Goal: Task Accomplishment & Management: Manage account settings

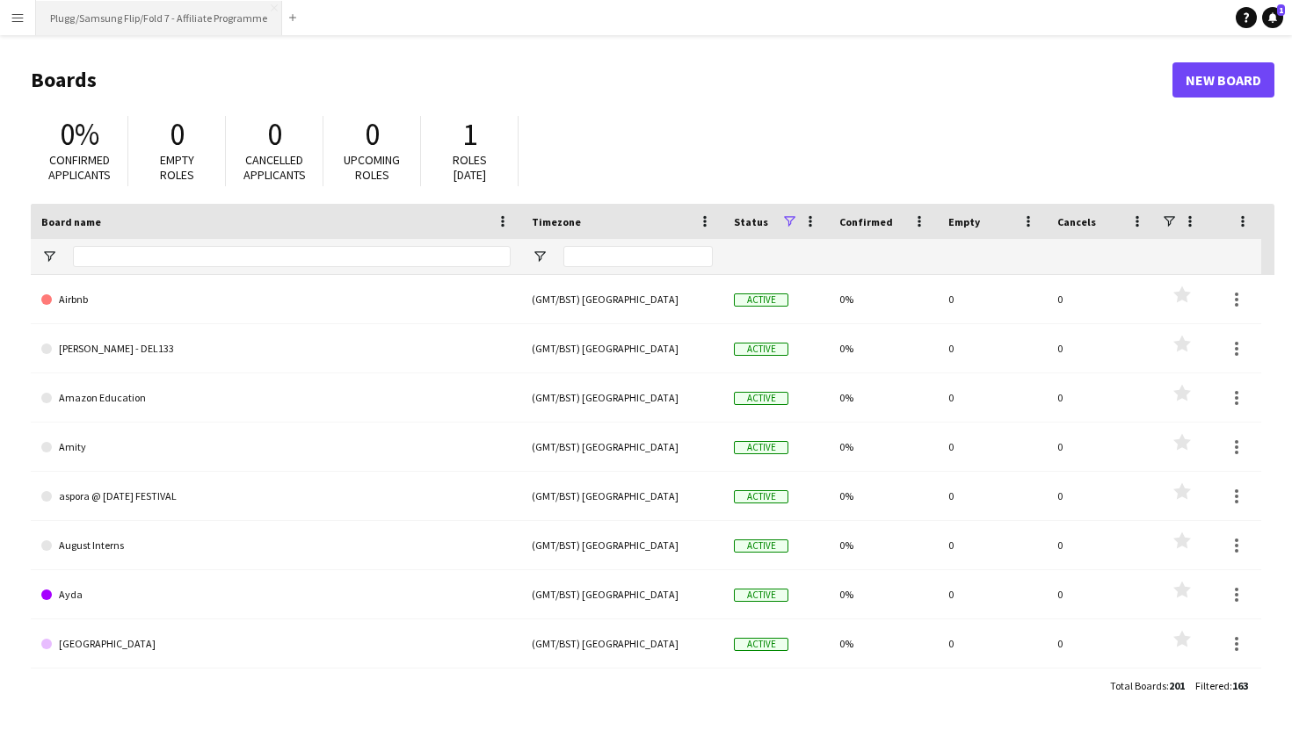
click at [168, 19] on button "Plugg/Samsung Flip/Fold 7 - Affiliate Programme Close" at bounding box center [159, 18] width 246 height 34
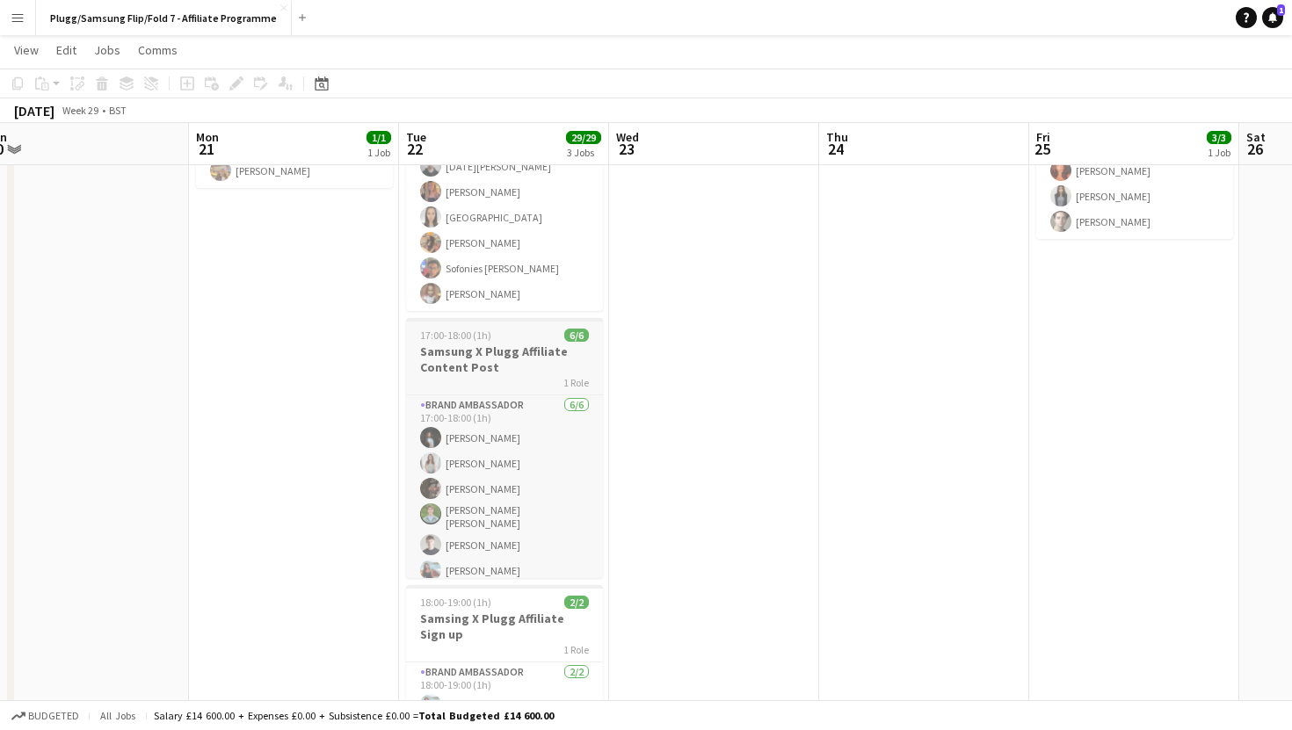
click at [490, 379] on div "1 Role" at bounding box center [504, 382] width 197 height 14
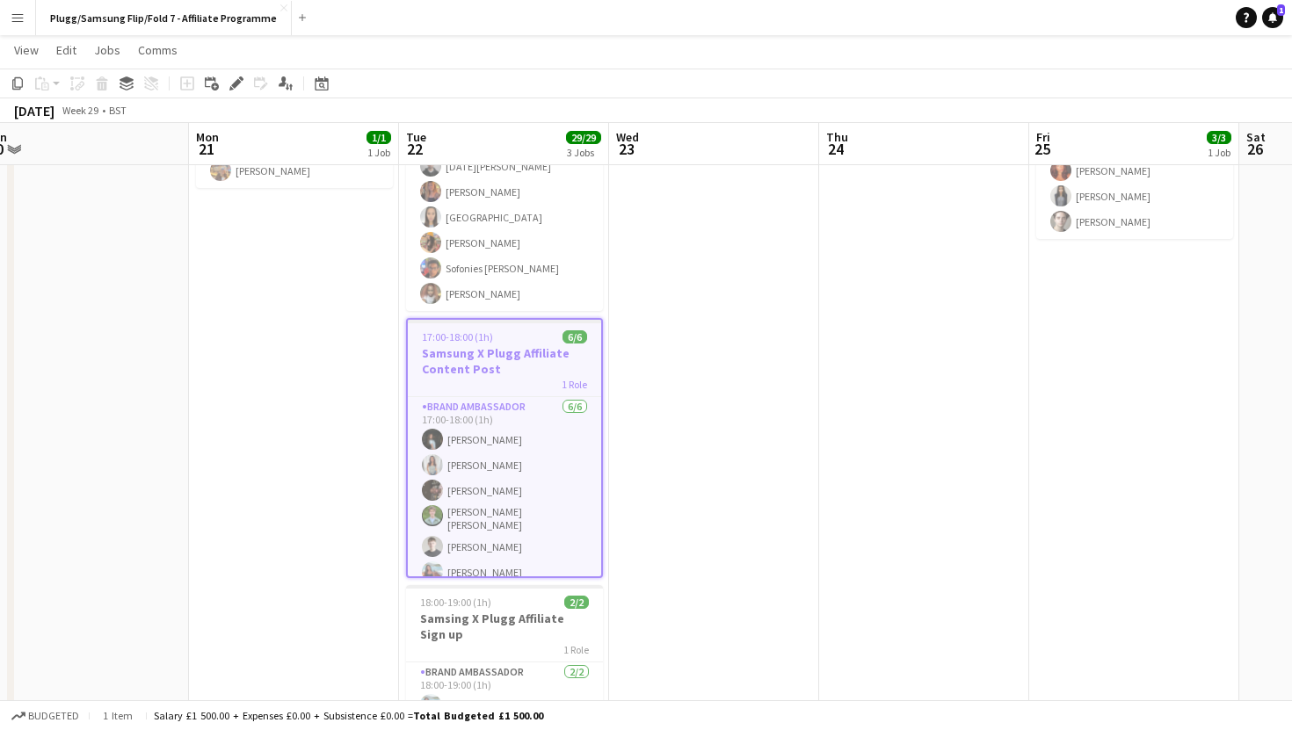
click at [664, 449] on app-date-cell at bounding box center [714, 414] width 210 height 741
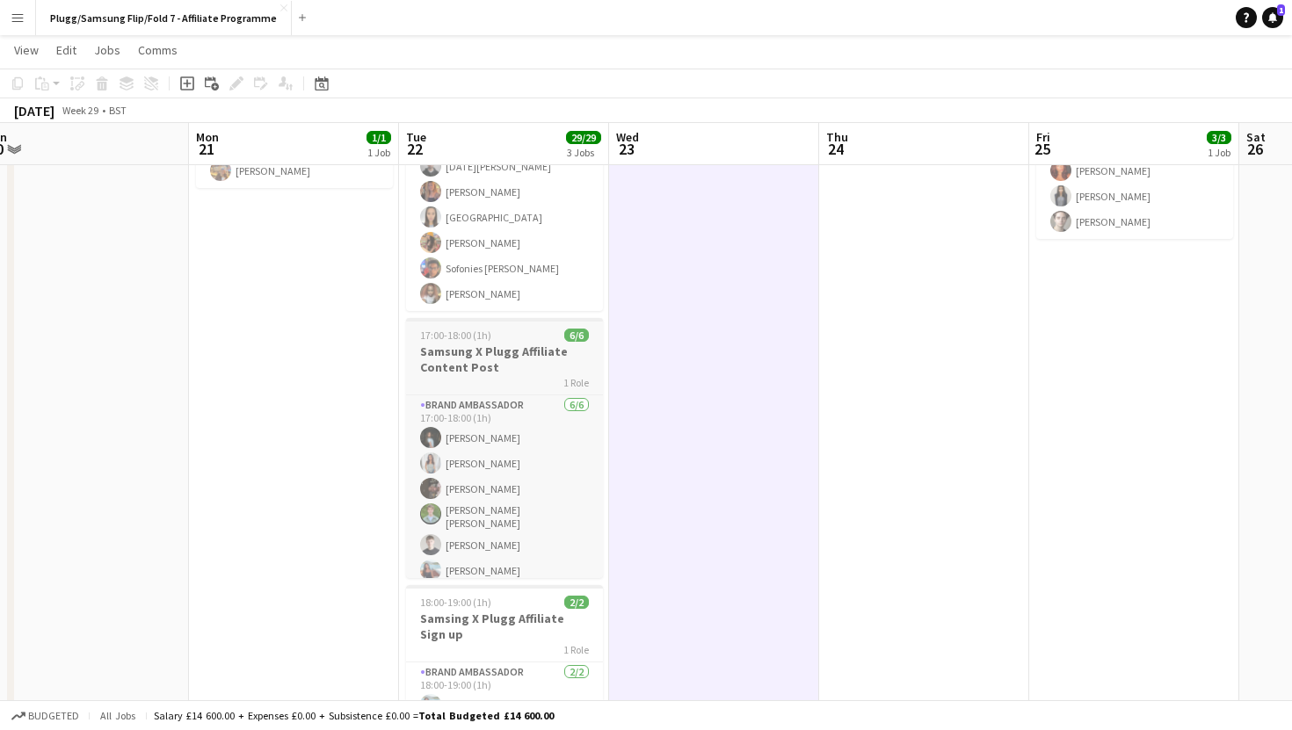
click at [504, 388] on div "1 Role" at bounding box center [504, 382] width 197 height 14
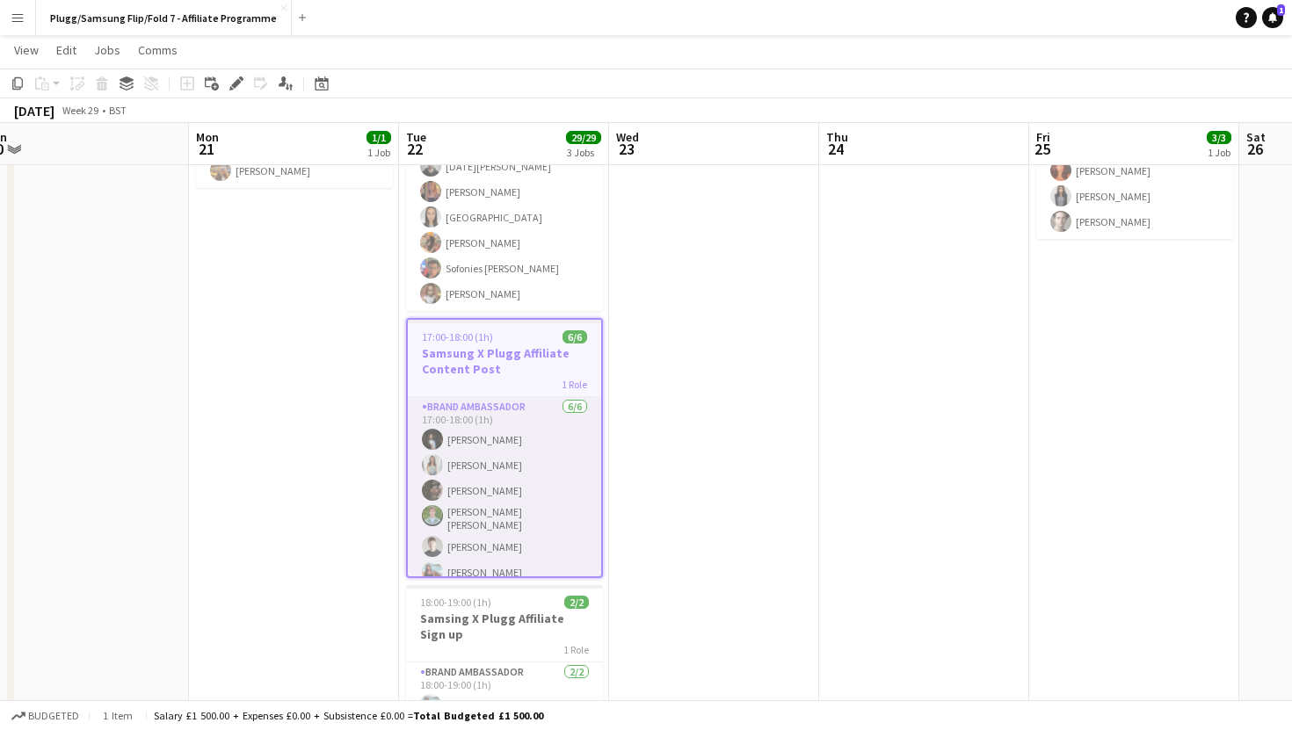
click at [476, 473] on app-card-role "Brand Ambassador [DATE] 17:00-18:00 (1h) [PERSON_NAME] [PERSON_NAME] [PERSON_NA…" at bounding box center [504, 493] width 193 height 192
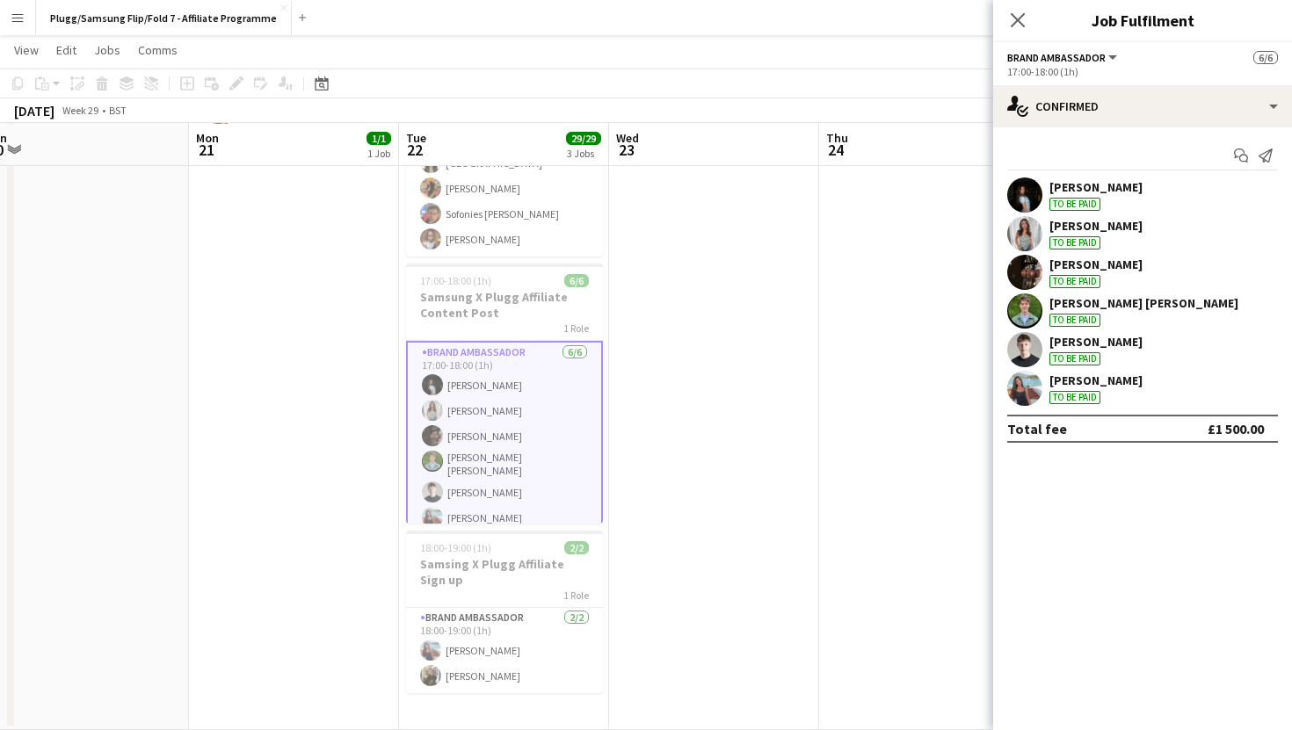
scroll to position [207, 0]
click at [1115, 185] on div "[PERSON_NAME]" at bounding box center [1095, 187] width 93 height 16
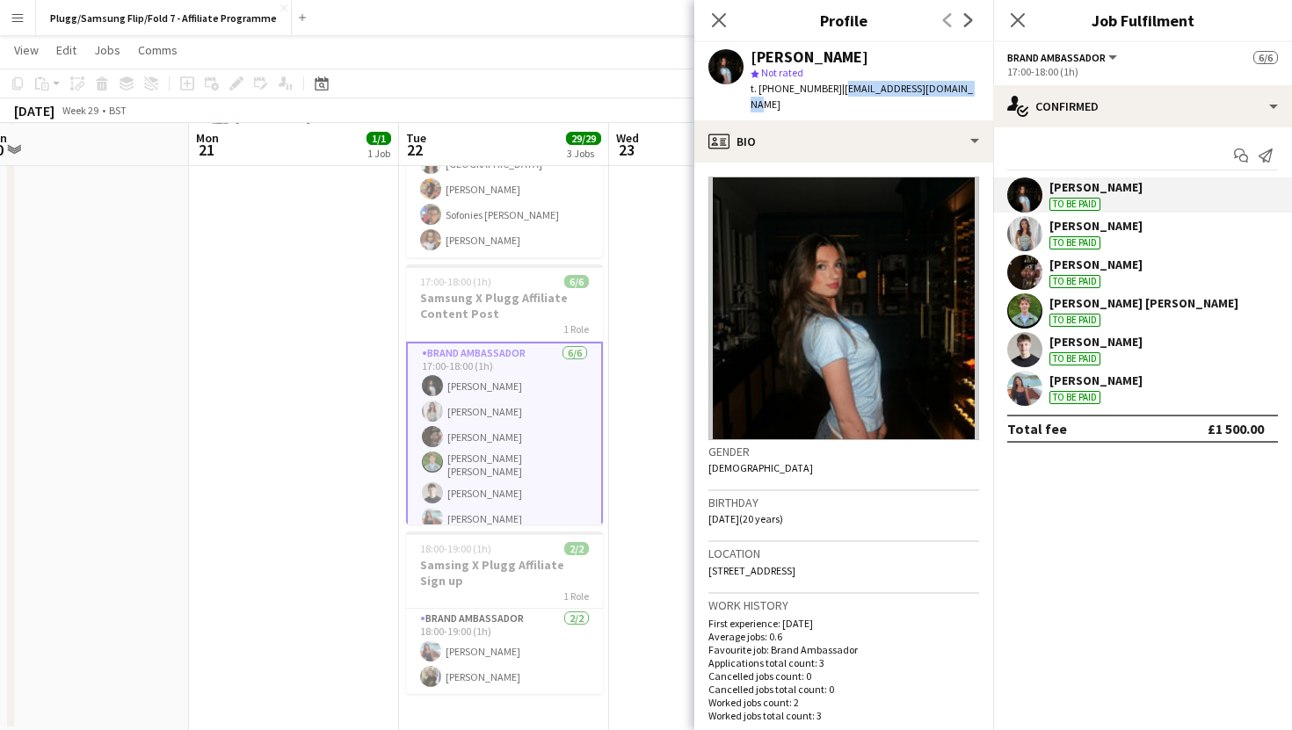
drag, startPoint x: 970, startPoint y: 89, endPoint x: 841, endPoint y: 88, distance: 129.2
click at [841, 88] on div "[PERSON_NAME] star Not rated t. [PHONE_NUMBER] | [EMAIL_ADDRESS][DOMAIN_NAME]" at bounding box center [843, 81] width 299 height 78
copy span "[EMAIL_ADDRESS][DOMAIN_NAME]"
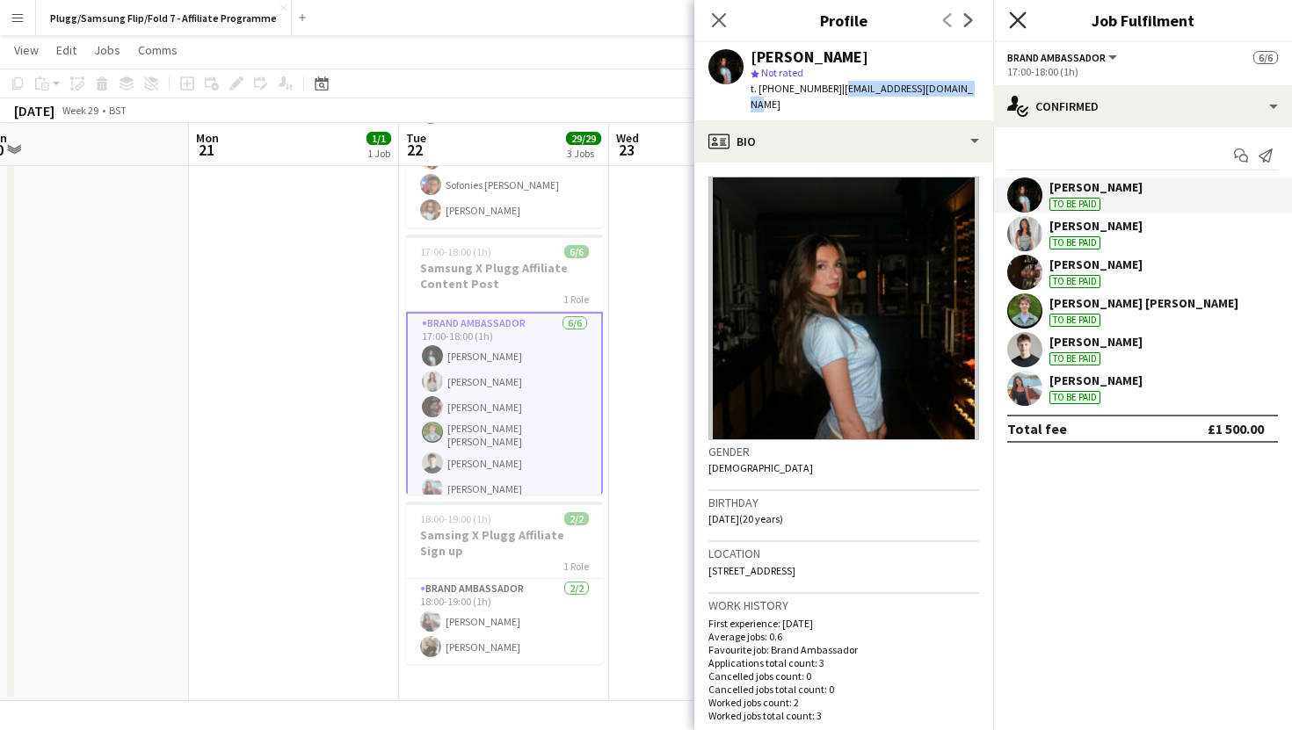
click at [1019, 21] on icon at bounding box center [1017, 19] width 17 height 17
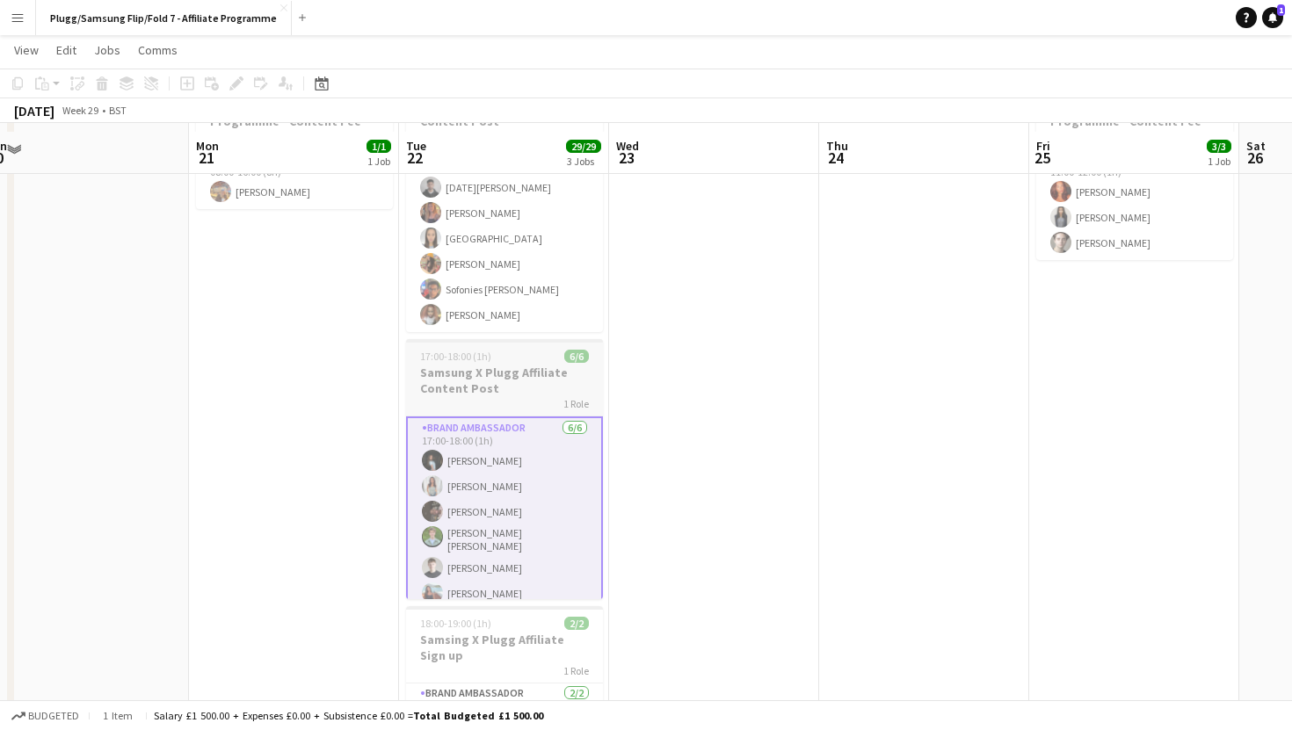
scroll to position [113, 0]
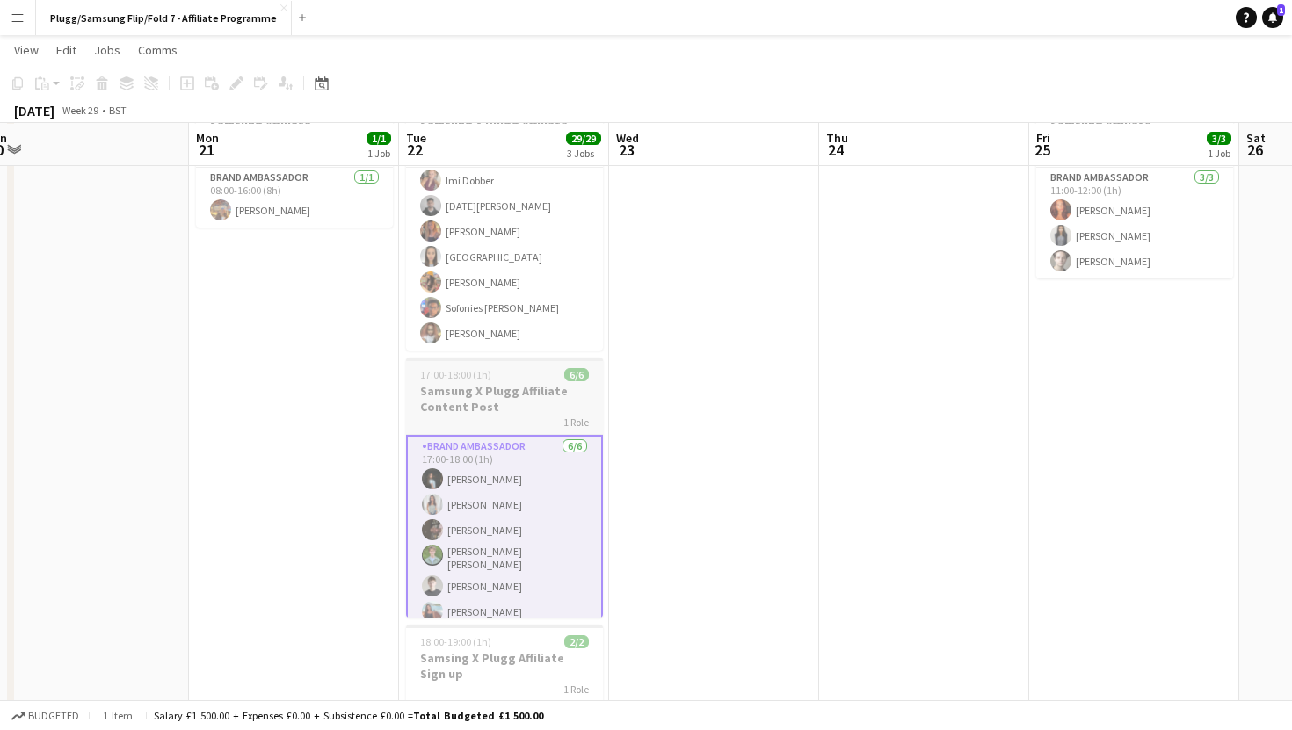
click at [470, 281] on app-card-role "Brand Ambassador 21/21 10:00-11:00 (1h) Bingbing [PERSON_NAME] okpachui [PERSON…" at bounding box center [504, 66] width 197 height 570
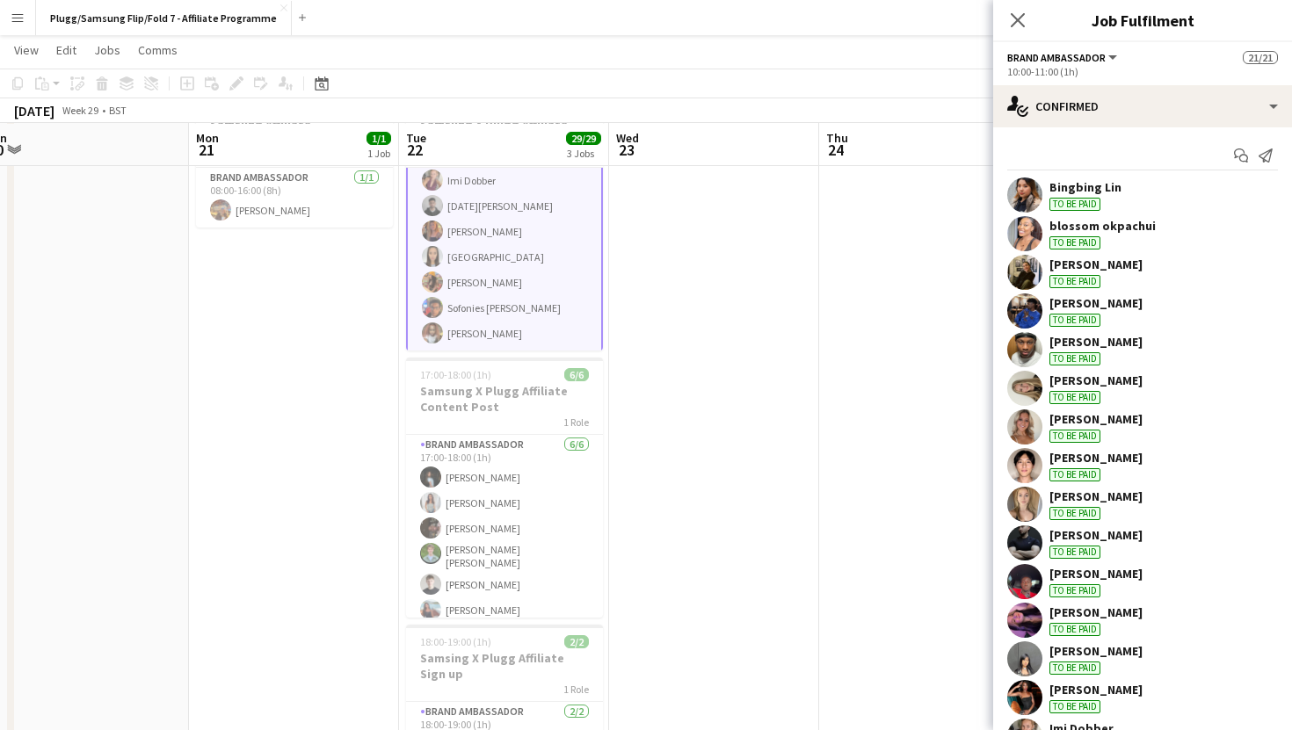
click at [251, 331] on app-date-cell "08:00-16:00 (8h) 1/1 Samsung Affiliate Programme - Content Fee 1 Role Brand Amb…" at bounding box center [294, 454] width 210 height 741
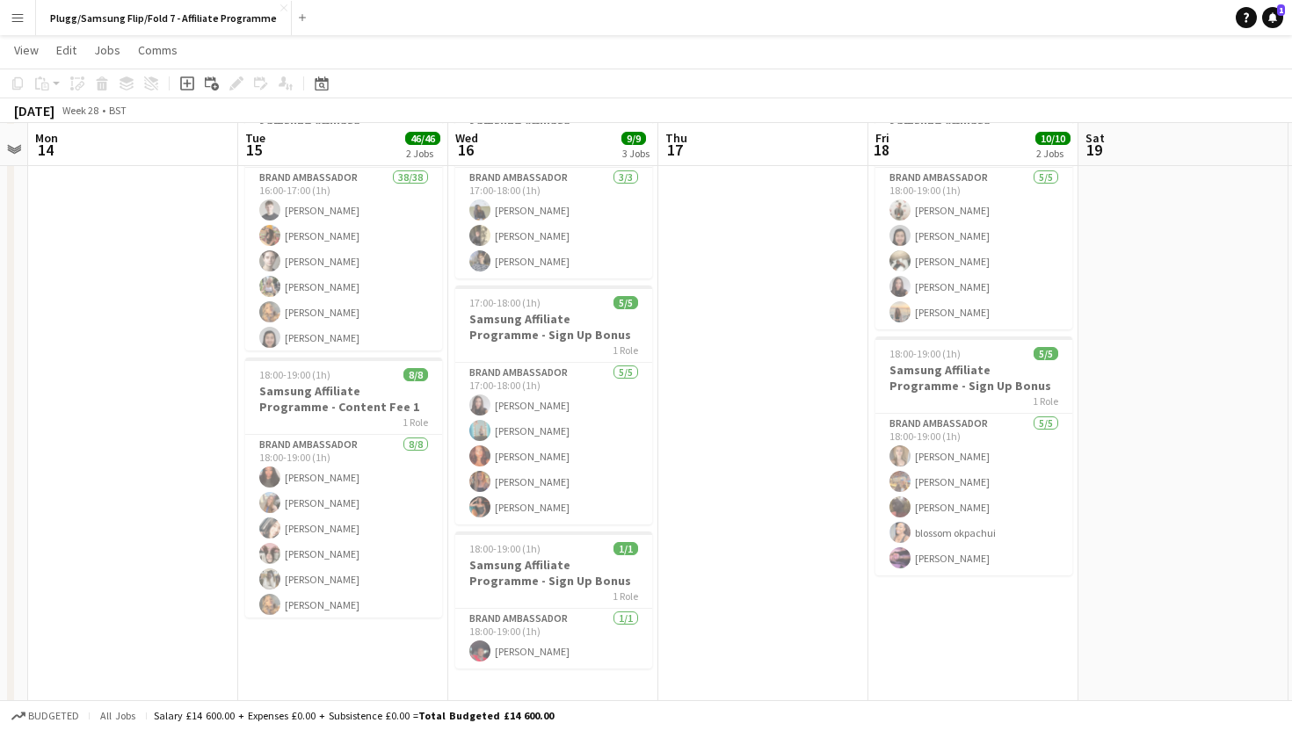
scroll to position [0, 375]
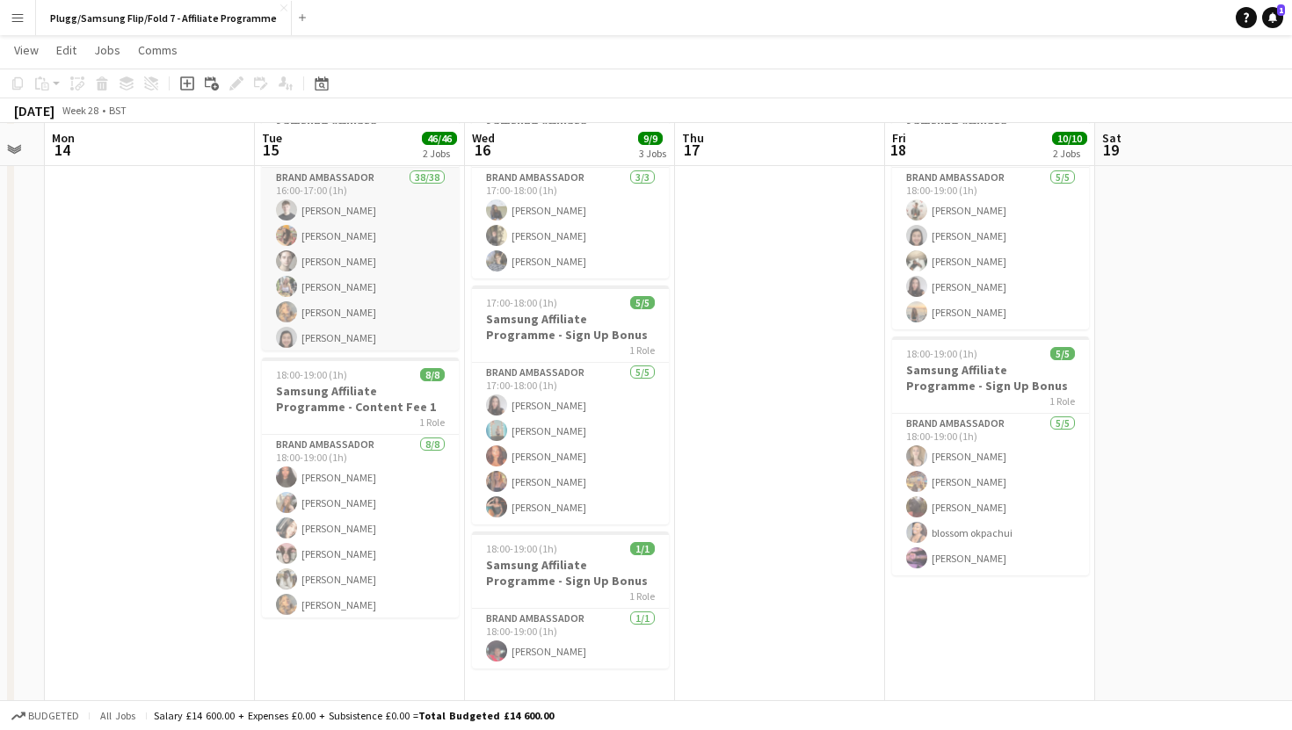
click at [359, 287] on app-card-role "Brand Ambassador 38/38 16:00-17:00 (1h) [PERSON_NAME] [PERSON_NAME] [PERSON_NAM…" at bounding box center [360, 672] width 197 height 1008
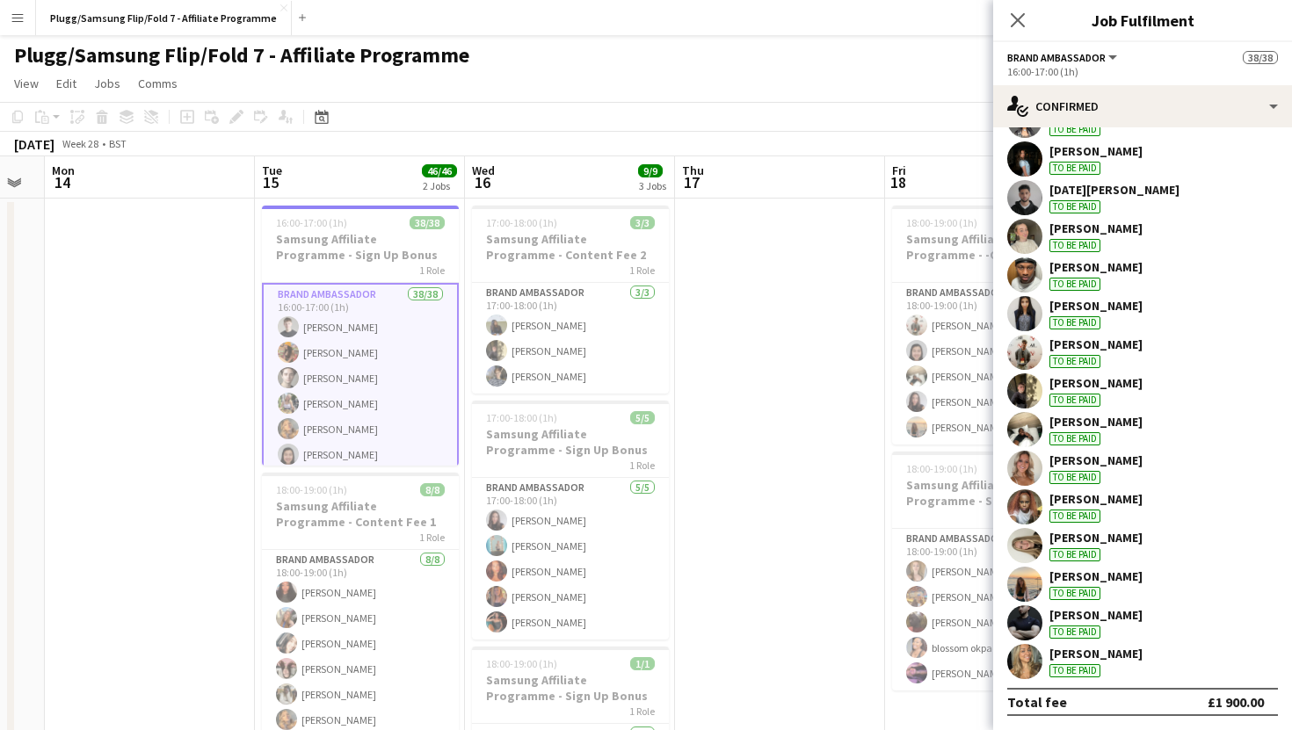
scroll to position [0, 0]
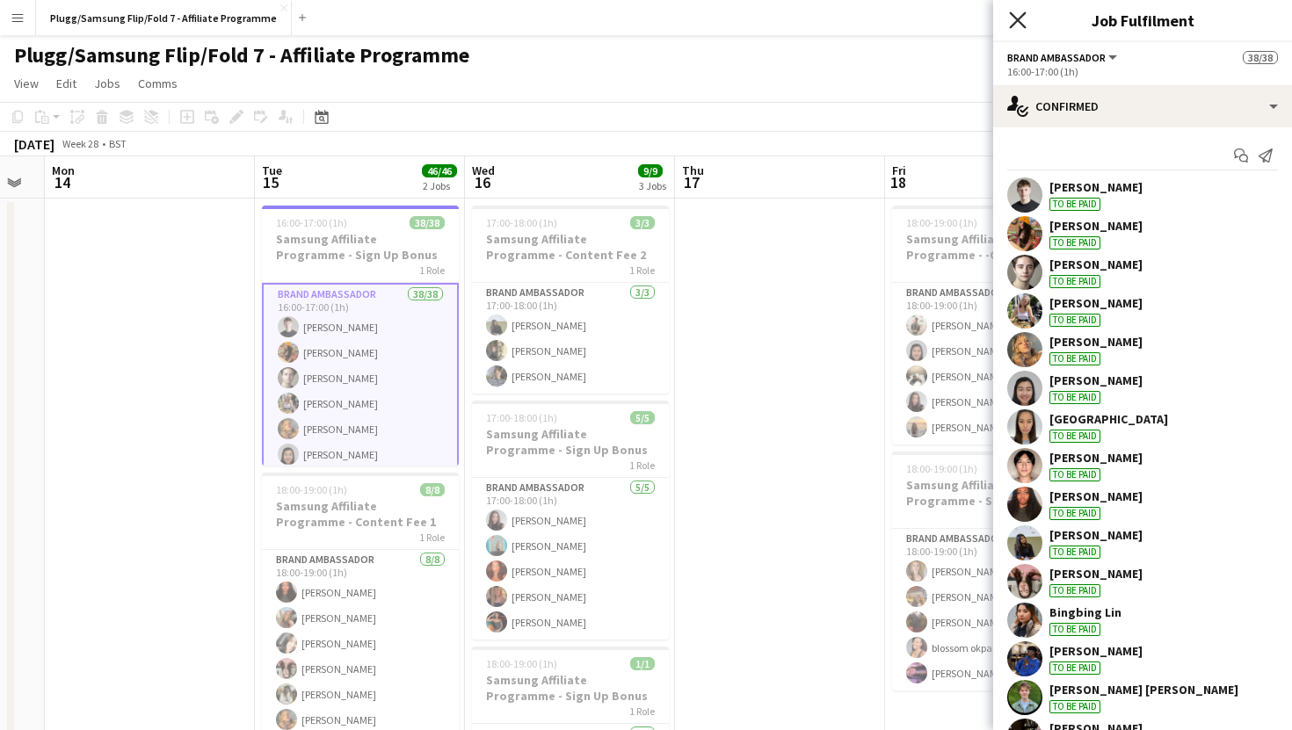
click at [1019, 21] on icon at bounding box center [1017, 19] width 17 height 17
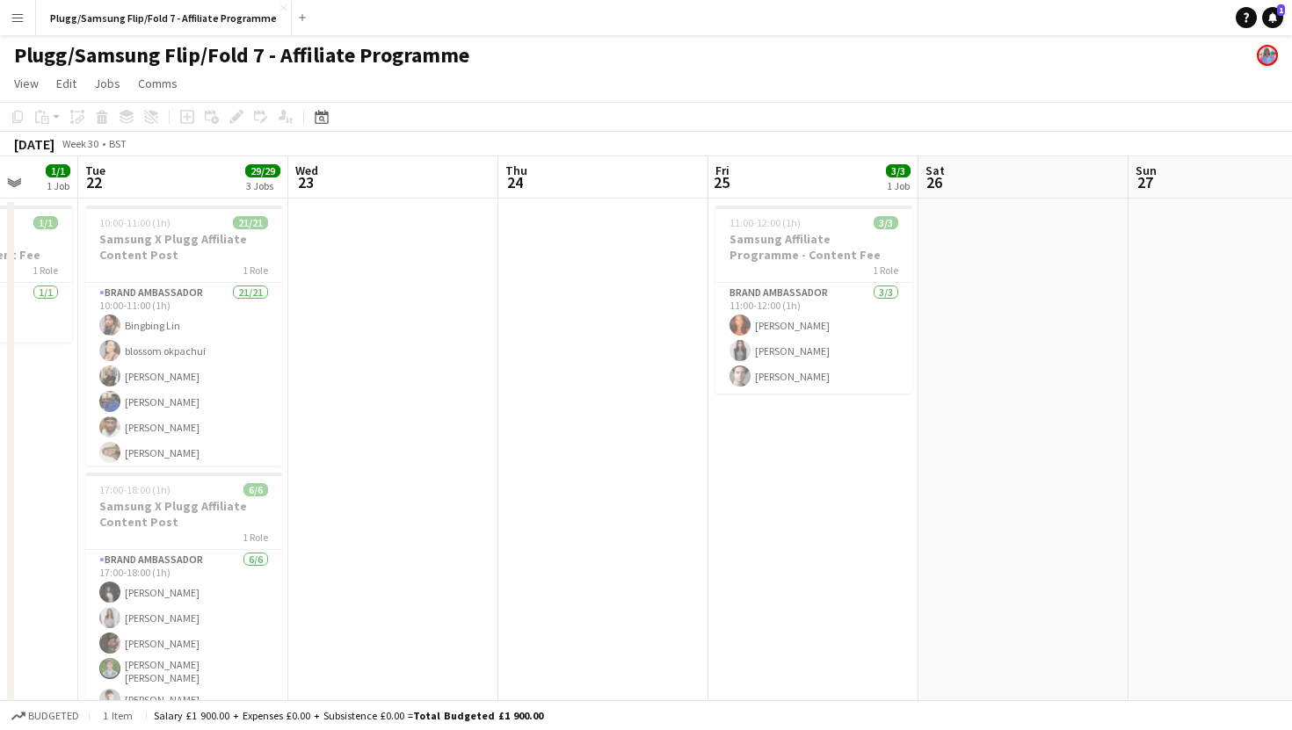
scroll to position [0, 534]
